Goal: Information Seeking & Learning: Learn about a topic

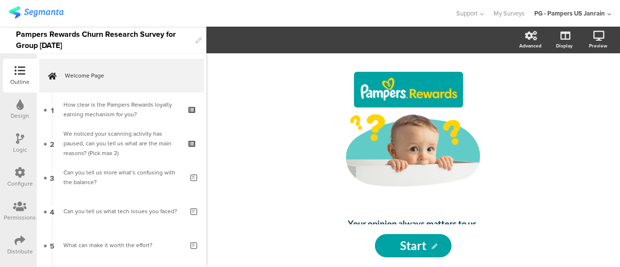
click at [43, 7] on img at bounding box center [36, 12] width 55 height 12
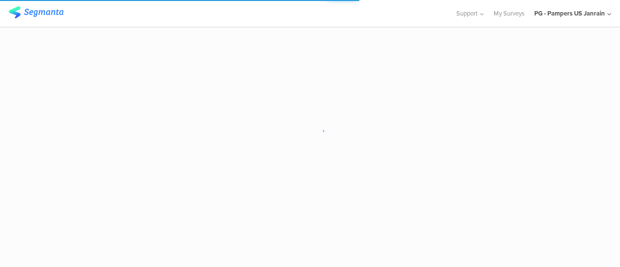
click at [592, 14] on div "PG - Pampers US Janrain" at bounding box center [569, 13] width 71 height 9
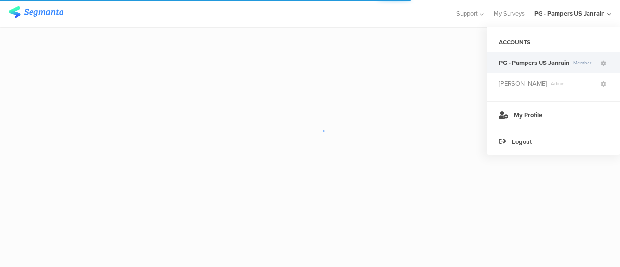
click at [535, 60] on span "PG - Pampers US Janrain" at bounding box center [534, 62] width 71 height 9
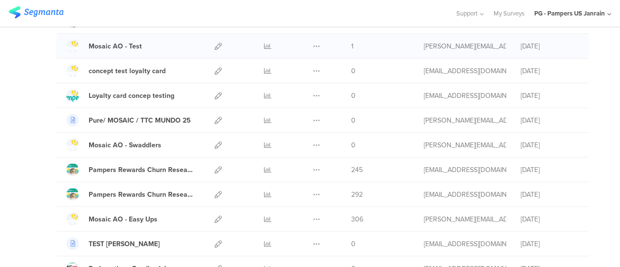
scroll to position [145, 0]
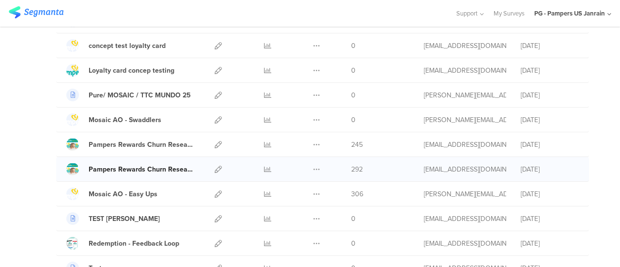
click at [172, 166] on div "Pampers Rewards Churn Research Survey for Group [DATE]" at bounding box center [141, 169] width 105 height 10
click at [313, 167] on icon at bounding box center [316, 169] width 7 height 7
click at [264, 168] on icon at bounding box center [267, 169] width 7 height 7
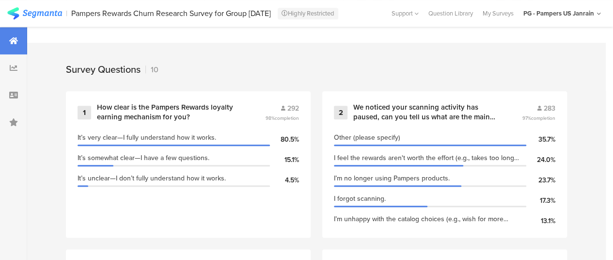
scroll to position [387, 0]
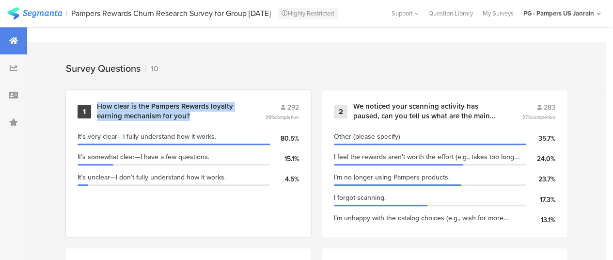
drag, startPoint x: 198, startPoint y: 124, endPoint x: 96, endPoint y: 112, distance: 102.9
click at [96, 112] on div "1 How clear is the Pampers Rewards loyalty earning mechanism for you? 292 98% c…" at bounding box center [187, 111] width 221 height 19
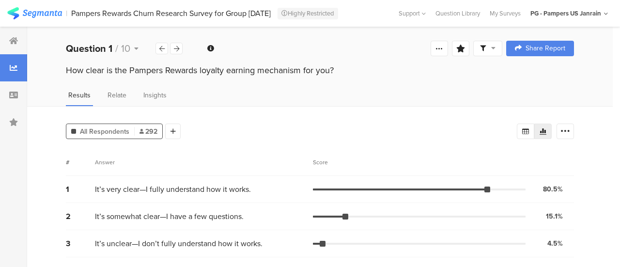
drag, startPoint x: 351, startPoint y: 67, endPoint x: 46, endPoint y: 75, distance: 305.7
click at [46, 75] on div "How clear is the Pampers Rewards loyalty earning mechanism for you?" at bounding box center [320, 71] width 586 height 15
copy div "How clear is the Pampers Rewards loyalty earning mechanism for you?"
drag, startPoint x: 256, startPoint y: 191, endPoint x: 95, endPoint y: 191, distance: 160.8
click at [95, 191] on div "It’s very clear—I fully understand how it works." at bounding box center [204, 189] width 218 height 11
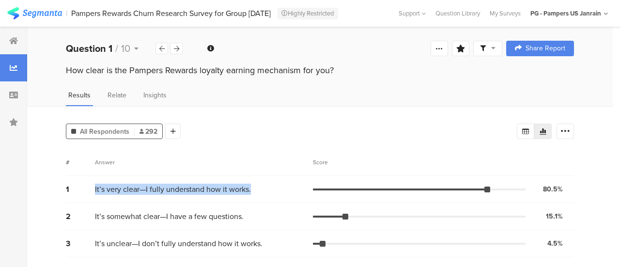
copy span "It’s very clear—I fully understand how it works."
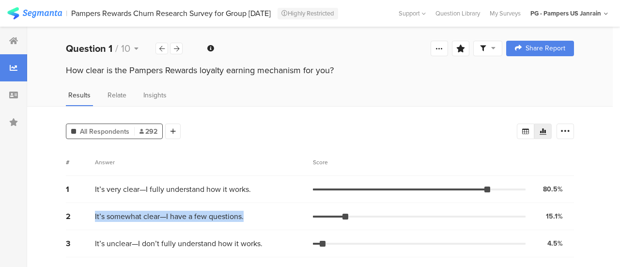
drag, startPoint x: 257, startPoint y: 218, endPoint x: 86, endPoint y: 219, distance: 170.5
click at [86, 219] on div "2 It’s somewhat clear—I have a few questions. 15.1% 44 votes" at bounding box center [320, 216] width 508 height 27
copy div "It’s somewhat clear—I have a few questions."
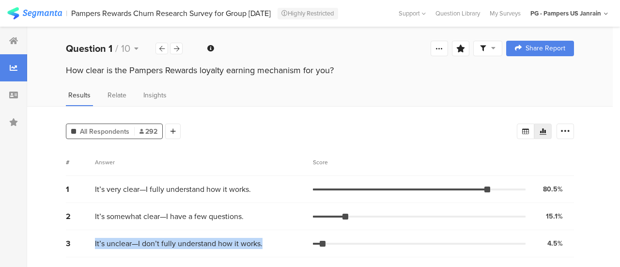
drag, startPoint x: 269, startPoint y: 245, endPoint x: 80, endPoint y: 245, distance: 188.4
click at [80, 245] on div "3 It’s unclear—I don’t fully understand how it works. 4.5% 13 votes" at bounding box center [320, 243] width 508 height 27
copy div "It’s unclear—I don’t fully understand how it works."
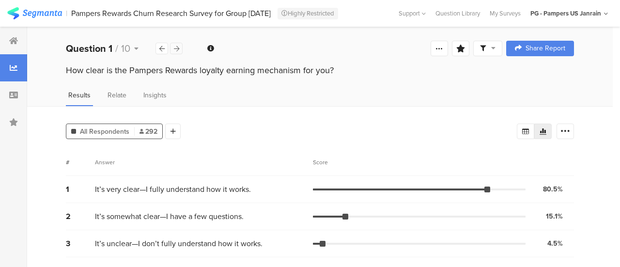
click at [174, 47] on icon at bounding box center [176, 49] width 5 height 6
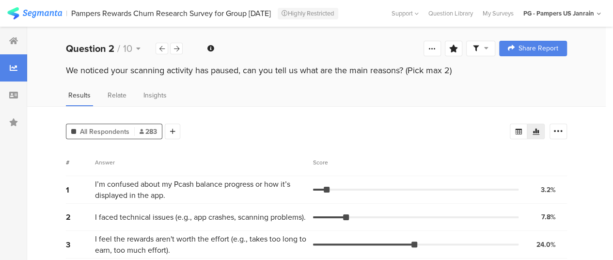
drag, startPoint x: 406, startPoint y: 68, endPoint x: 46, endPoint y: 68, distance: 359.4
click at [46, 68] on div "We noticed your scanning activity has paused, can you tell us what are the main…" at bounding box center [316, 71] width 578 height 15
drag, startPoint x: 453, startPoint y: 71, endPoint x: 63, endPoint y: 72, distance: 389.9
click at [63, 72] on div "We noticed your scanning activity has paused, can you tell us what are the main…" at bounding box center [316, 71] width 578 height 15
copy div "We noticed your scanning activity has paused, can you tell us what are the main…"
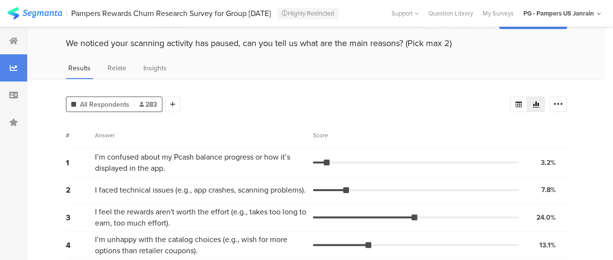
scroll to position [48, 0]
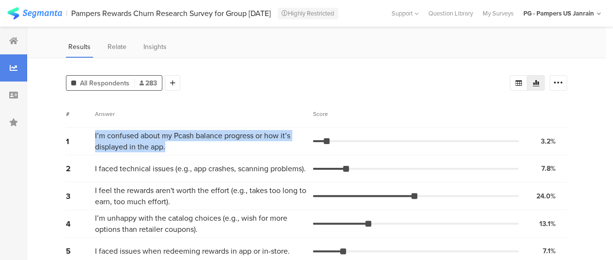
drag, startPoint x: 176, startPoint y: 150, endPoint x: 93, endPoint y: 135, distance: 84.1
click at [93, 135] on div "1 I’m confused about my Pcash balance progress or how it’s displayed in the app…" at bounding box center [316, 141] width 501 height 28
copy div "I’m confused about my Pcash balance progress or how it’s displayed in the app."
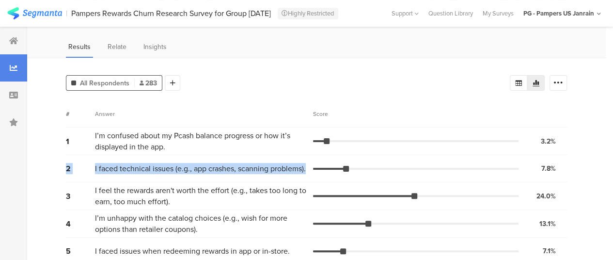
drag, startPoint x: 308, startPoint y: 170, endPoint x: 47, endPoint y: 171, distance: 260.6
click at [47, 171] on div "All Respondents 283 Add Segment Segment markers Confidence interval Vote count …" at bounding box center [316, 205] width 578 height 295
click at [165, 181] on div "2 I faced technical issues (e.g., app crashes, scanning problems). 7.8% 22 votes" at bounding box center [316, 168] width 501 height 27
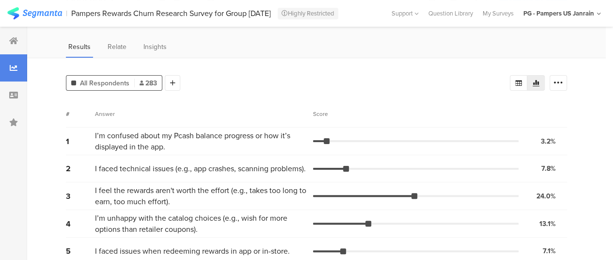
click at [92, 171] on div "2" at bounding box center [80, 168] width 29 height 11
click at [93, 171] on div "2" at bounding box center [80, 168] width 29 height 11
click at [94, 170] on div "2" at bounding box center [80, 168] width 29 height 11
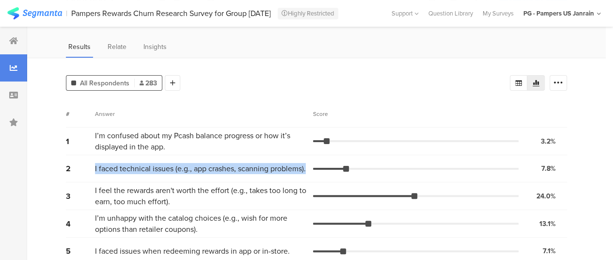
drag, startPoint x: 94, startPoint y: 170, endPoint x: 309, endPoint y: 171, distance: 214.6
click at [309, 171] on div "2 I faced technical issues (e.g., app crashes, scanning problems). 7.8% 22 votes" at bounding box center [316, 168] width 501 height 27
copy div "I faced technical issues (e.g., app crashes, scanning problems)."
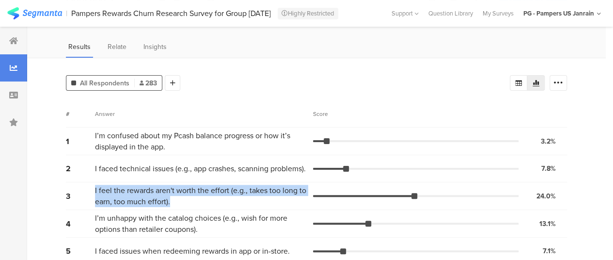
drag, startPoint x: 93, startPoint y: 191, endPoint x: 185, endPoint y: 200, distance: 92.5
click at [185, 200] on div "3 I feel the rewards aren't worth the effort (e.g., takes too long to earn, too…" at bounding box center [316, 196] width 501 height 28
copy div "I feel the rewards aren't worth the effort (e.g., takes too long to earn, too m…"
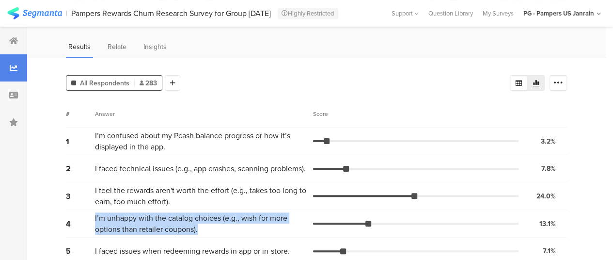
drag, startPoint x: 93, startPoint y: 220, endPoint x: 233, endPoint y: 230, distance: 140.3
click at [233, 230] on div "4 I’m unhappy with the catalog choices (e.g., wish for more options than retail…" at bounding box center [316, 224] width 501 height 28
copy div "I’m unhappy with the catalog choices (e.g., wish for more options than retailer…"
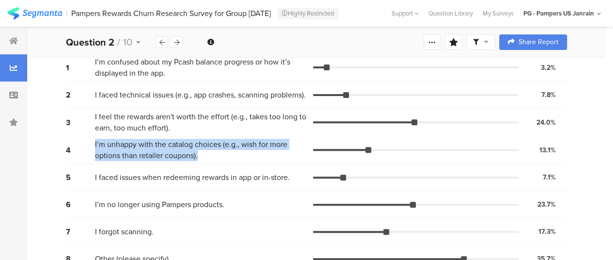
scroll to position [144, 0]
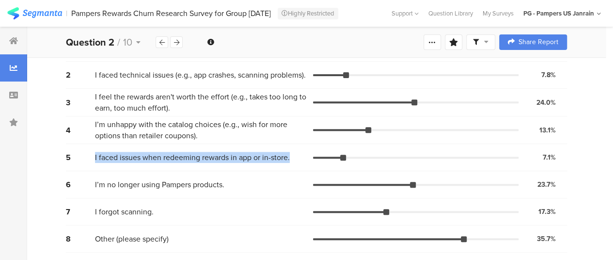
drag, startPoint x: 92, startPoint y: 158, endPoint x: 294, endPoint y: 159, distance: 202.0
click at [294, 159] on div "5 I faced issues when redeeming rewards in app or in-store. 7.1% 20 votes" at bounding box center [316, 157] width 501 height 27
copy div "I faced issues when redeeming rewards in app or in-store."
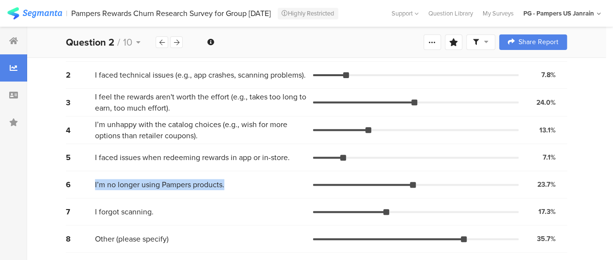
drag, startPoint x: 94, startPoint y: 185, endPoint x: 244, endPoint y: 186, distance: 150.1
click at [244, 186] on div "6 I’m no longer using Pampers products. 23.7% 67 votes" at bounding box center [316, 184] width 501 height 27
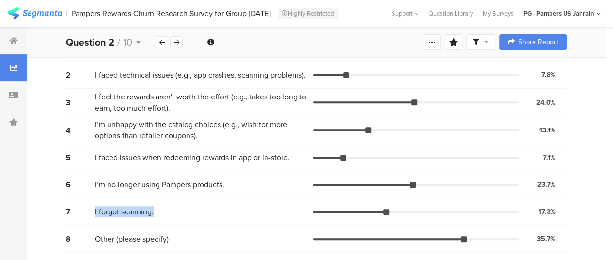
drag, startPoint x: 93, startPoint y: 211, endPoint x: 177, endPoint y: 212, distance: 83.8
click at [177, 212] on div "7 I forgot scanning. 17.3% 49 votes" at bounding box center [316, 211] width 501 height 27
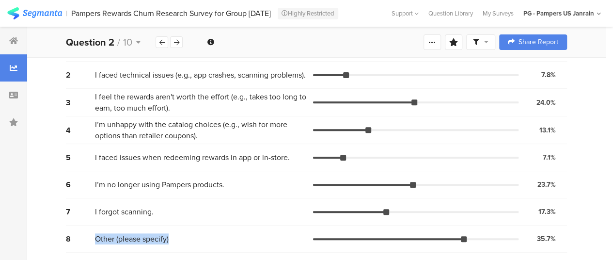
drag, startPoint x: 95, startPoint y: 237, endPoint x: 178, endPoint y: 239, distance: 83.3
click at [178, 239] on div "Other (please specify)" at bounding box center [204, 238] width 218 height 11
click at [176, 43] on icon at bounding box center [176, 42] width 5 height 6
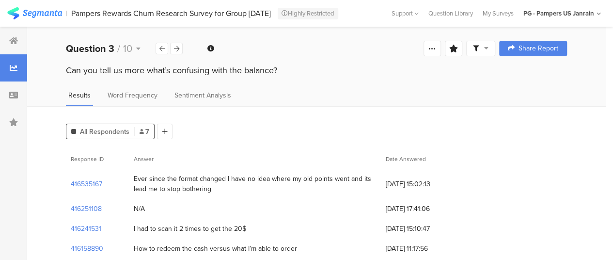
drag, startPoint x: 291, startPoint y: 70, endPoint x: 134, endPoint y: 70, distance: 156.9
click at [134, 70] on div "Can you tell us more what’s confusing with the balance?" at bounding box center [316, 70] width 501 height 13
click at [283, 72] on div "Can you tell us more what’s confusing with the balance?" at bounding box center [316, 70] width 501 height 13
drag, startPoint x: 289, startPoint y: 68, endPoint x: 43, endPoint y: 71, distance: 245.6
click at [43, 71] on div "Can you tell us more what’s confusing with the balance?" at bounding box center [316, 71] width 578 height 15
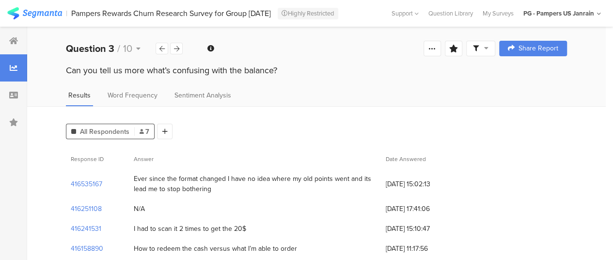
drag, startPoint x: 214, startPoint y: 189, endPoint x: 135, endPoint y: 180, distance: 79.5
click at [135, 180] on div "Ever since the format changed I have no idea where my old points went and its l…" at bounding box center [255, 183] width 242 height 20
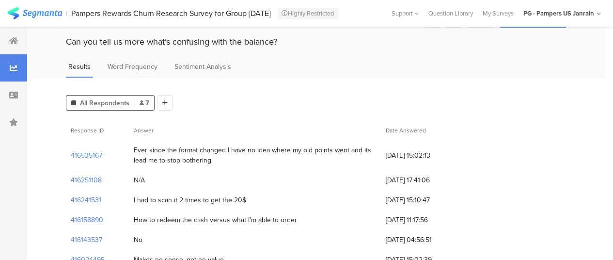
scroll to position [48, 0]
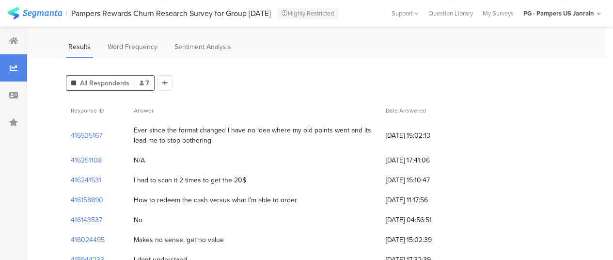
drag, startPoint x: 247, startPoint y: 180, endPoint x: 131, endPoint y: 179, distance: 115.8
click at [131, 179] on div "I had to scan it 2 times to get the 20$" at bounding box center [255, 180] width 252 height 20
drag, startPoint x: 306, startPoint y: 201, endPoint x: 126, endPoint y: 202, distance: 180.2
click at [126, 202] on div "416158890 How to redeem the cash versus what I’m able to order 02/08/2025 at 11…" at bounding box center [316, 200] width 501 height 20
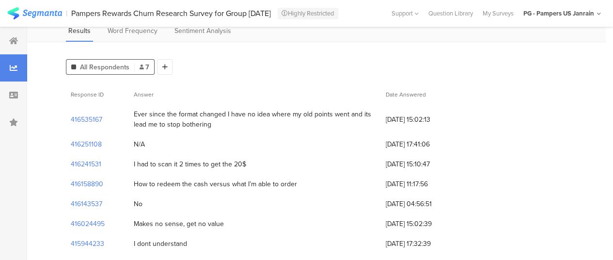
scroll to position [74, 0]
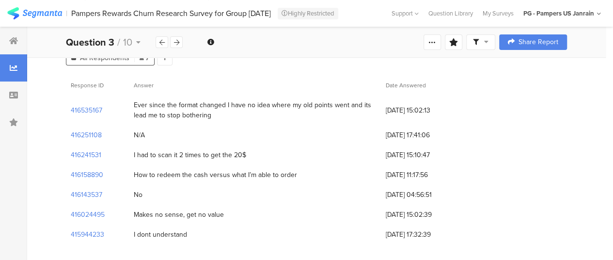
drag, startPoint x: 225, startPoint y: 213, endPoint x: 133, endPoint y: 214, distance: 92.0
click at [133, 214] on div "Makes no sense, get no value" at bounding box center [255, 214] width 252 height 20
drag, startPoint x: 199, startPoint y: 235, endPoint x: 124, endPoint y: 236, distance: 74.6
click at [124, 236] on div "415944233 I dont understand 30/07/2025 at 17:32:39" at bounding box center [316, 234] width 501 height 20
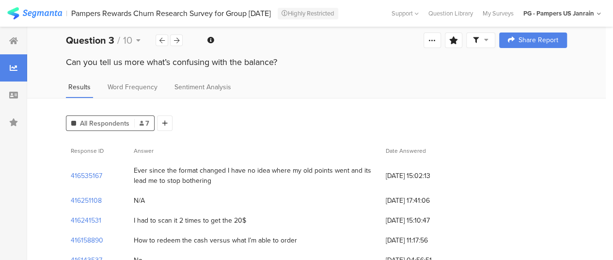
scroll to position [0, 0]
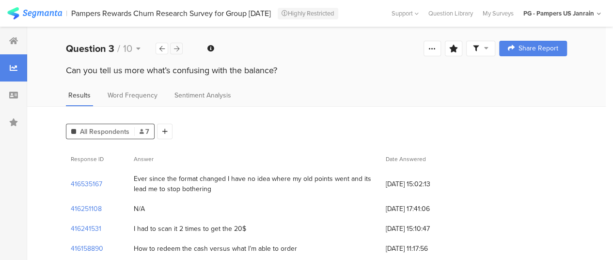
click at [175, 48] on icon at bounding box center [176, 49] width 5 height 6
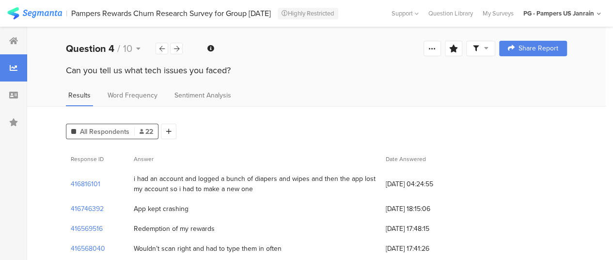
drag, startPoint x: 240, startPoint y: 71, endPoint x: 54, endPoint y: 74, distance: 186.0
click at [54, 74] on div "Can you tell us what tech issues you faced?" at bounding box center [316, 71] width 578 height 15
drag, startPoint x: 251, startPoint y: 189, endPoint x: 133, endPoint y: 177, distance: 118.8
click at [133, 177] on div "i had an account and logged a bunch of diapers and wipes and then the app lost …" at bounding box center [255, 184] width 252 height 30
drag, startPoint x: 193, startPoint y: 209, endPoint x: 132, endPoint y: 210, distance: 61.0
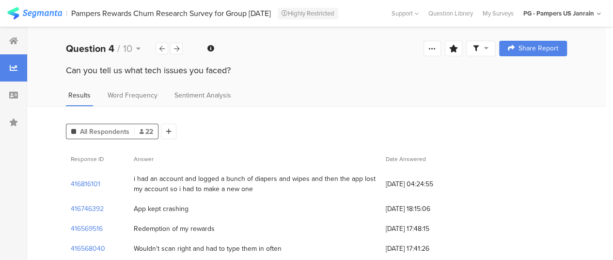
click at [132, 210] on div "App kept crashing" at bounding box center [255, 209] width 252 height 20
drag, startPoint x: 226, startPoint y: 230, endPoint x: 129, endPoint y: 230, distance: 96.9
click at [129, 230] on div "Redemption of my rewards" at bounding box center [255, 228] width 252 height 20
drag, startPoint x: 293, startPoint y: 248, endPoint x: 124, endPoint y: 248, distance: 168.1
click at [124, 248] on div "416568040 Wouldn’t scan right and had to type them in often 06/08/2025 at 17:41…" at bounding box center [316, 248] width 501 height 20
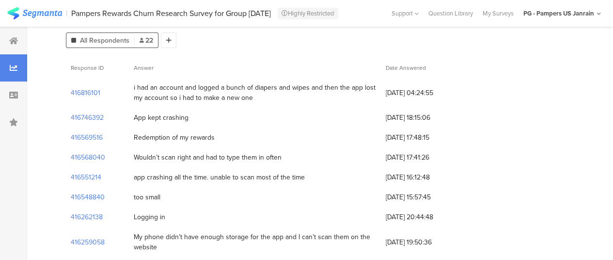
scroll to position [97, 0]
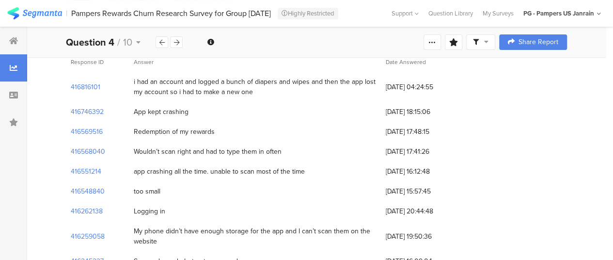
drag, startPoint x: 318, startPoint y: 170, endPoint x: 131, endPoint y: 170, distance: 186.9
click at [131, 170] on div "app crashing all the time. unable to scan most of the time" at bounding box center [255, 171] width 252 height 20
drag, startPoint x: 164, startPoint y: 193, endPoint x: 132, endPoint y: 193, distance: 32.0
click at [132, 193] on div "too small" at bounding box center [255, 191] width 252 height 20
drag, startPoint x: 166, startPoint y: 211, endPoint x: 129, endPoint y: 211, distance: 36.8
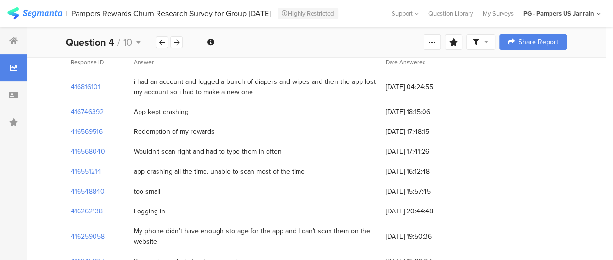
click at [129, 211] on div "Logging in" at bounding box center [255, 211] width 252 height 20
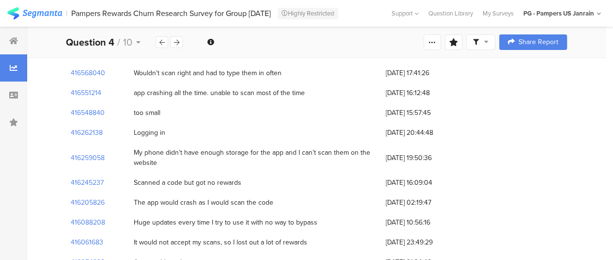
scroll to position [194, 0]
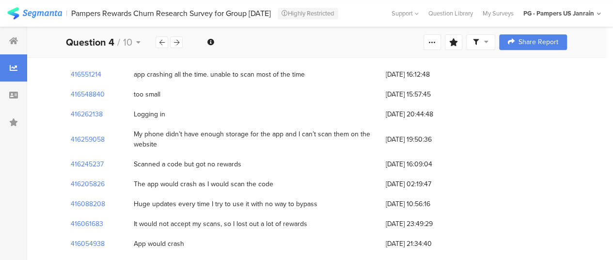
drag, startPoint x: 172, startPoint y: 146, endPoint x: 131, endPoint y: 133, distance: 42.7
click at [131, 133] on div "My phone didn’t have enough storage for the app and I can’t scan them on the we…" at bounding box center [255, 139] width 252 height 30
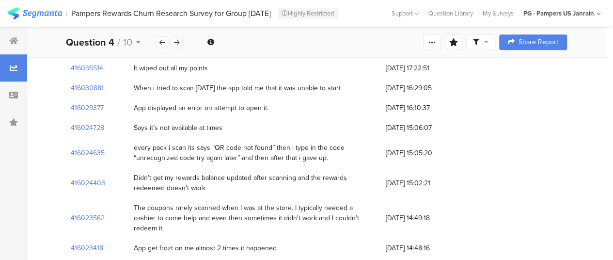
scroll to position [263, 0]
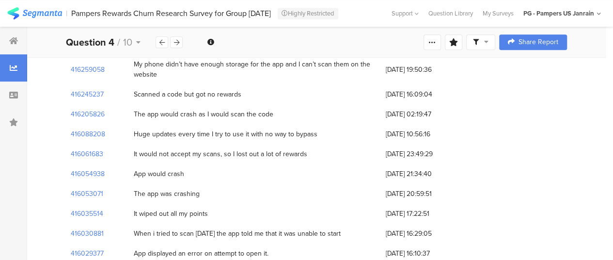
drag, startPoint x: 257, startPoint y: 93, endPoint x: 133, endPoint y: 93, distance: 124.5
click at [133, 93] on div "Scanned a code but got no rewards" at bounding box center [255, 94] width 252 height 20
drag, startPoint x: 286, startPoint y: 114, endPoint x: 135, endPoint y: 114, distance: 151.1
click at [135, 114] on div "The app would crash as I would scan the code" at bounding box center [255, 114] width 252 height 20
drag, startPoint x: 134, startPoint y: 131, endPoint x: 317, endPoint y: 131, distance: 183.1
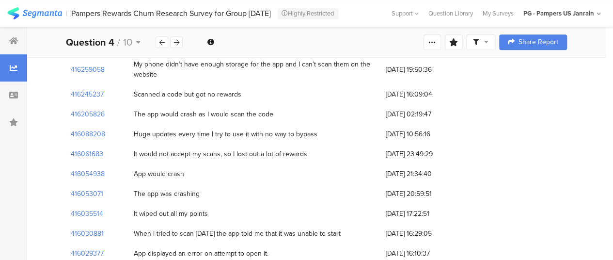
click at [317, 131] on div "Huge updates every time I try to use it with no way to bypass" at bounding box center [255, 134] width 252 height 20
drag, startPoint x: 133, startPoint y: 152, endPoint x: 312, endPoint y: 147, distance: 179.3
click at [312, 147] on div "It would not accept my scans, so I lost out a lot of rewards" at bounding box center [255, 154] width 252 height 20
drag, startPoint x: 166, startPoint y: 174, endPoint x: 183, endPoint y: 174, distance: 17.0
click at [181, 174] on div "App would crash" at bounding box center [159, 174] width 50 height 10
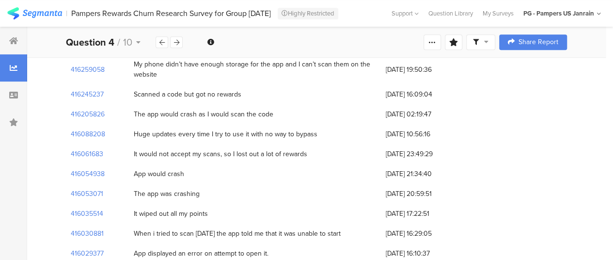
drag, startPoint x: 186, startPoint y: 170, endPoint x: 126, endPoint y: 172, distance: 59.6
click at [126, 172] on div "416054938 App would crash 31/07/2025 at 21:34:40" at bounding box center [316, 174] width 501 height 20
drag, startPoint x: 206, startPoint y: 189, endPoint x: 129, endPoint y: 189, distance: 76.5
click at [129, 189] on div "The app was crashing" at bounding box center [255, 194] width 252 height 20
drag, startPoint x: 215, startPoint y: 210, endPoint x: 132, endPoint y: 211, distance: 82.8
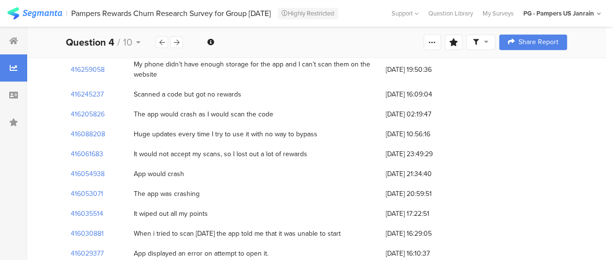
click at [132, 211] on div "It wiped out all my points" at bounding box center [255, 213] width 252 height 20
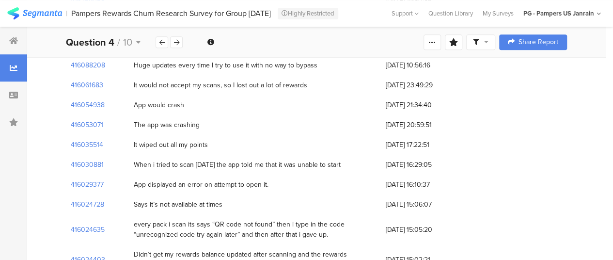
scroll to position [360, 0]
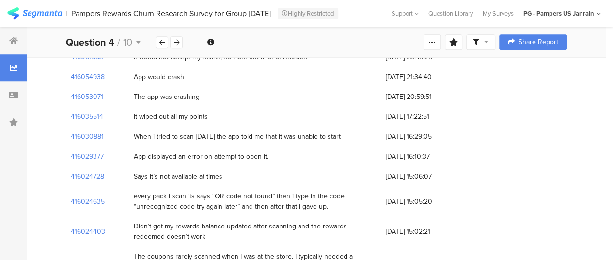
drag, startPoint x: 357, startPoint y: 133, endPoint x: 108, endPoint y: 133, distance: 248.9
click at [108, 133] on div "416030881 When i tried to scan yesterday the app told me that it was unable to …" at bounding box center [316, 136] width 501 height 20
drag, startPoint x: 273, startPoint y: 154, endPoint x: 134, endPoint y: 157, distance: 138.5
click at [134, 157] on div "App displayed an error on attempt to open it." at bounding box center [255, 156] width 252 height 20
drag, startPoint x: 230, startPoint y: 180, endPoint x: 135, endPoint y: 173, distance: 95.2
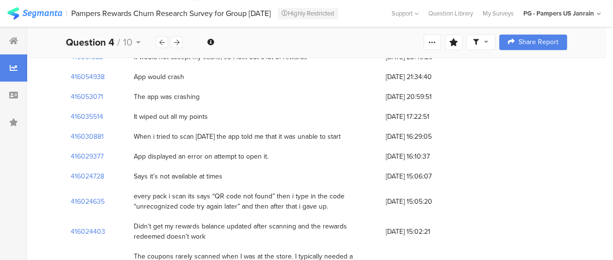
click at [135, 173] on div "Says it’s not available at times" at bounding box center [255, 176] width 252 height 20
drag, startPoint x: 329, startPoint y: 202, endPoint x: 126, endPoint y: 196, distance: 203.0
click at [126, 196] on div "416024635 every pack i scan its says “QR code not found” then i type in the cod…" at bounding box center [316, 201] width 501 height 30
click at [135, 221] on div "Didn’t get my rewards balance updated after scanning and the rewards redeemed d…" at bounding box center [255, 231] width 242 height 20
drag, startPoint x: 209, startPoint y: 232, endPoint x: 136, endPoint y: 219, distance: 74.8
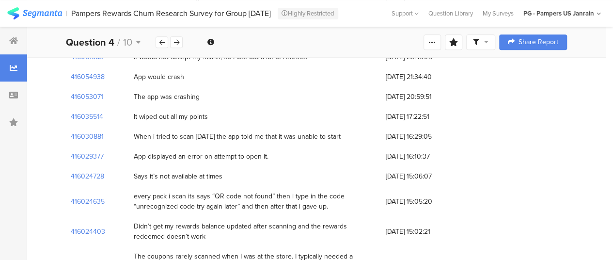
click at [136, 221] on div "Didn’t get my rewards balance updated after scanning and the rewards redeemed d…" at bounding box center [255, 231] width 242 height 20
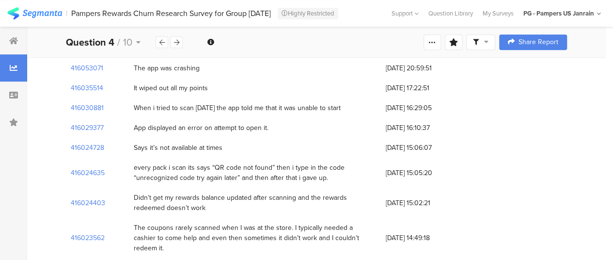
scroll to position [409, 0]
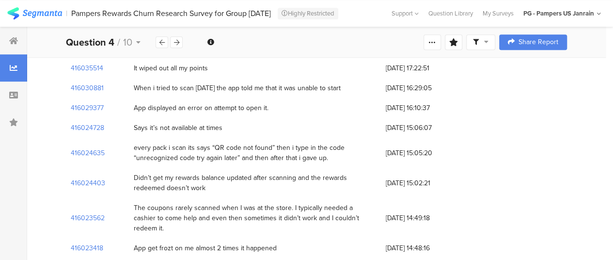
click at [132, 199] on div "The coupons rarely scanned when I was at the store. I typically needed a cashie…" at bounding box center [255, 218] width 252 height 40
drag, startPoint x: 370, startPoint y: 215, endPoint x: 120, endPoint y: 207, distance: 250.5
click at [120, 207] on div "416023562 The coupons rarely scanned when I was at the store. I typically neede…" at bounding box center [316, 218] width 501 height 40
drag, startPoint x: 274, startPoint y: 232, endPoint x: 124, endPoint y: 233, distance: 150.6
click at [124, 238] on div "416023418 App get frozt on me almost 2 times it happened 31/07/2025 at 14:48:16" at bounding box center [316, 248] width 501 height 20
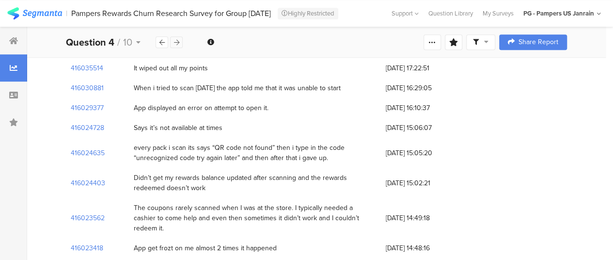
click at [179, 44] on div at bounding box center [176, 42] width 13 height 12
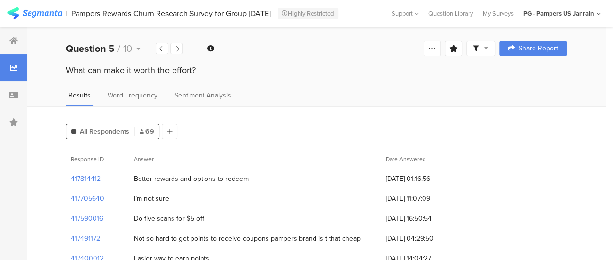
drag, startPoint x: 200, startPoint y: 72, endPoint x: 39, endPoint y: 72, distance: 160.8
click at [39, 72] on div "What can make it worth the effort?" at bounding box center [316, 71] width 578 height 15
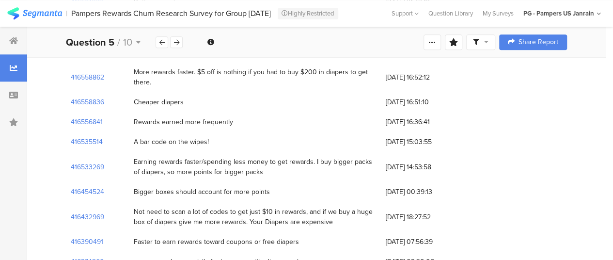
scroll to position [533, 0]
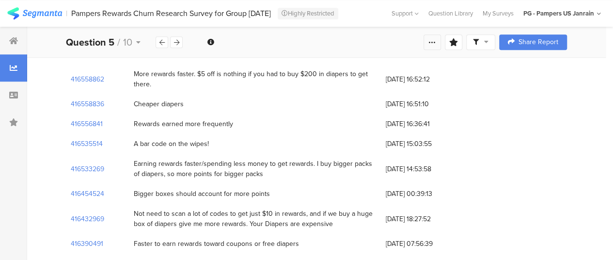
click at [436, 44] on icon at bounding box center [432, 42] width 8 height 8
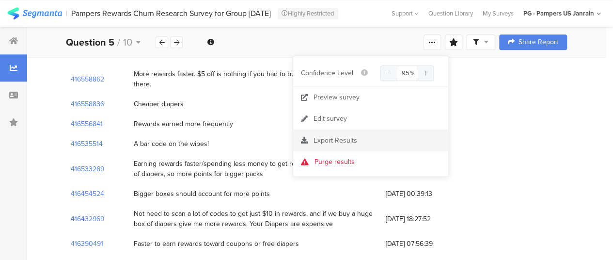
click at [345, 138] on span "Export Results" at bounding box center [335, 140] width 44 height 10
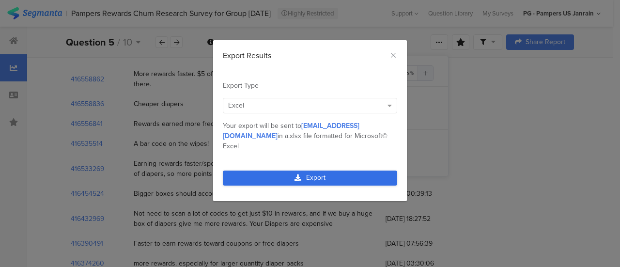
click at [317, 170] on link "Export" at bounding box center [310, 177] width 174 height 15
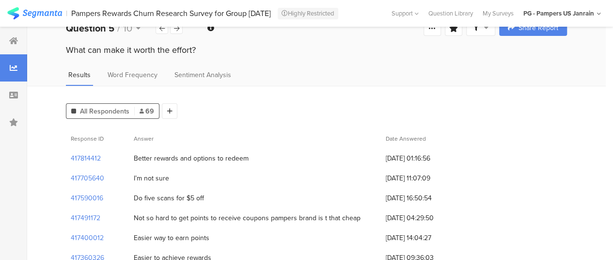
scroll to position [0, 0]
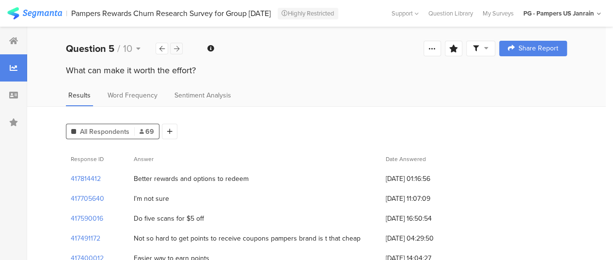
click at [174, 46] on icon at bounding box center [176, 49] width 5 height 6
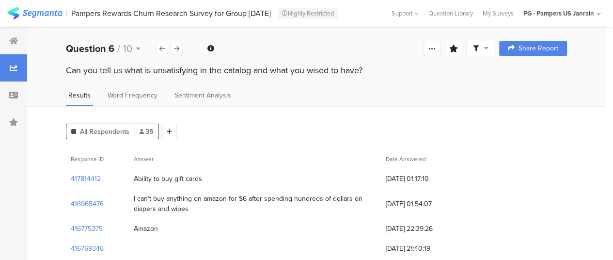
drag, startPoint x: 371, startPoint y: 70, endPoint x: 53, endPoint y: 74, distance: 317.7
click at [53, 74] on div "Can you tell us what is unsatisfying in the catalog and what you wised to have?" at bounding box center [316, 71] width 578 height 15
